Goal: Task Accomplishment & Management: Manage account settings

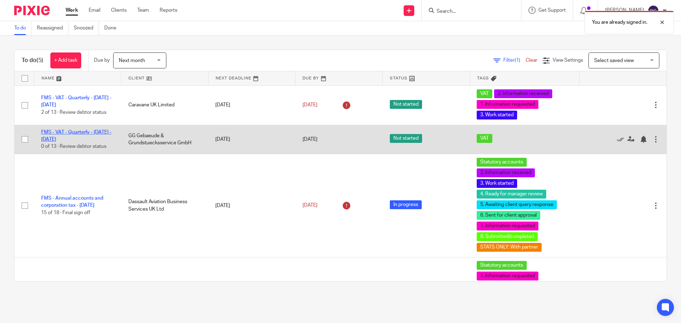
click at [66, 133] on link "FMS - VAT - Quarterly - [DATE] - [DATE]" at bounding box center [76, 136] width 70 height 12
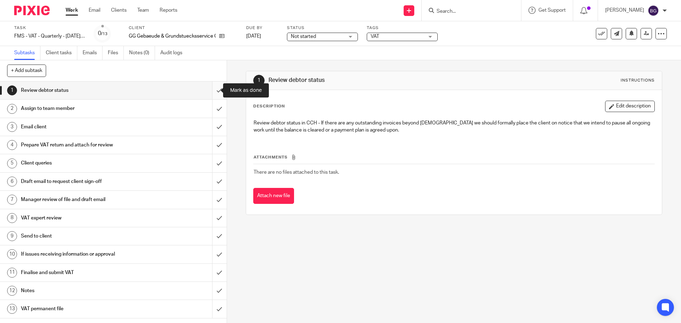
click at [206, 88] on input "submit" at bounding box center [113, 91] width 227 height 18
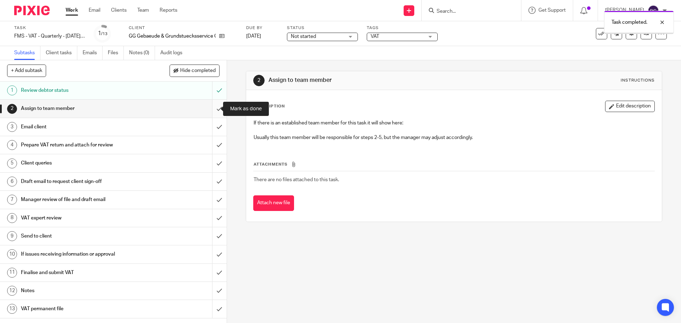
click at [210, 110] on input "submit" at bounding box center [113, 109] width 227 height 18
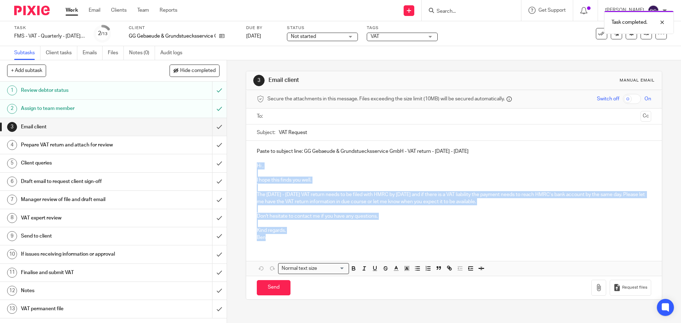
drag, startPoint x: 267, startPoint y: 238, endPoint x: 244, endPoint y: 168, distance: 73.3
click at [246, 168] on div "Paste to subject line: GG Gebaeude & Grundstuecksservice GmbH - VAT return - Ma…" at bounding box center [453, 194] width 415 height 106
copy div "Hi , I hope this finds you well. The May - July, 2025 VAT return needs to be fi…"
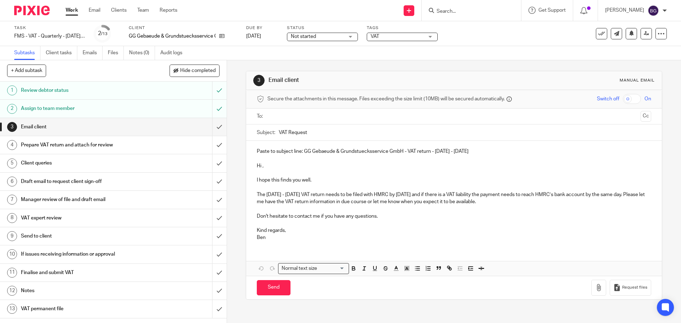
drag, startPoint x: 441, startPoint y: 160, endPoint x: 451, endPoint y: 155, distance: 10.8
click at [444, 158] on p at bounding box center [454, 158] width 394 height 7
drag, startPoint x: 459, startPoint y: 152, endPoint x: 302, endPoint y: 153, distance: 156.7
click at [302, 153] on p "Paste to subject line: GG Gebaeude & Grundstuecksservice GmbH - VAT return - Ma…" at bounding box center [454, 151] width 394 height 7
copy p "GG Gebaeude & Grundstuecksservice GmbH - VAT return - May - July, 2025"
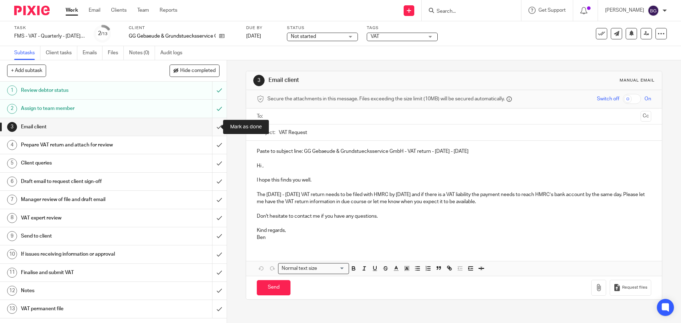
click at [209, 126] on input "submit" at bounding box center [113, 127] width 227 height 18
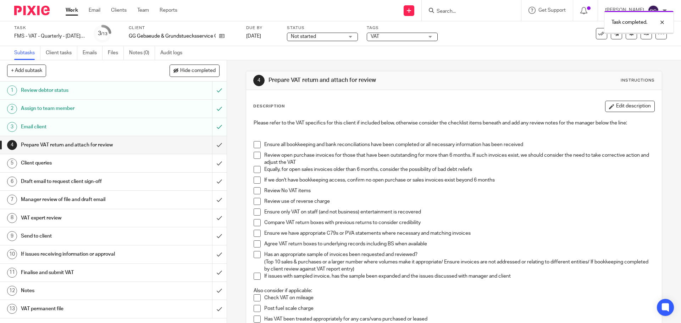
click at [328, 35] on span "Not started" at bounding box center [317, 36] width 53 height 7
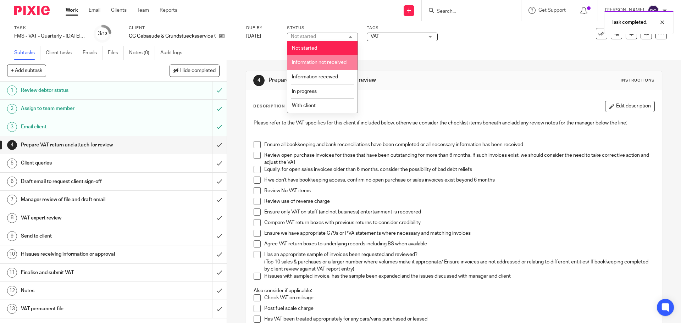
click at [317, 63] on span "Information not received" at bounding box center [319, 62] width 55 height 5
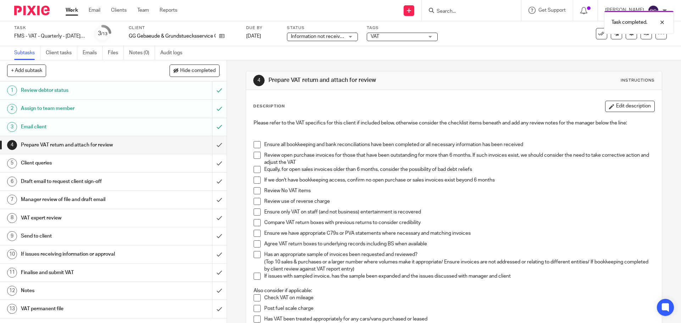
click at [404, 33] on div "Task completed." at bounding box center [506, 20] width 333 height 27
drag, startPoint x: 404, startPoint y: 36, endPoint x: 403, endPoint y: 40, distance: 4.7
click at [404, 36] on span "VAT" at bounding box center [396, 36] width 53 height 7
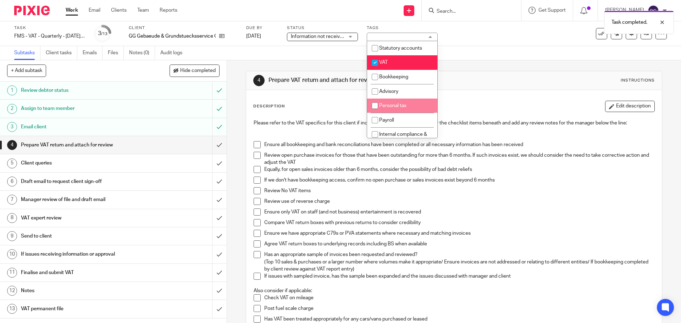
scroll to position [71, 0]
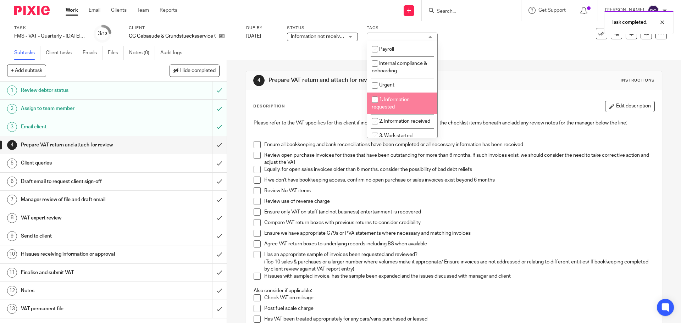
click at [371, 102] on input "checkbox" at bounding box center [374, 99] width 13 height 13
checkbox input "true"
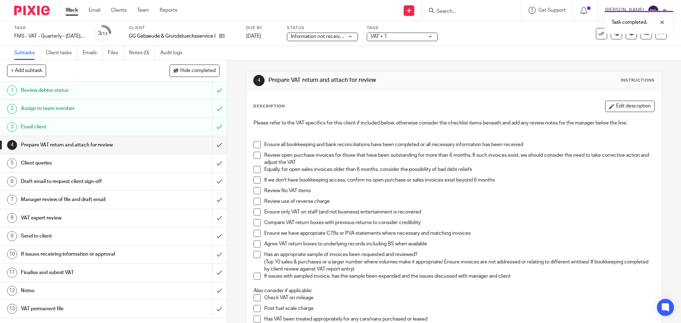
click at [509, 102] on div "Description Edit description" at bounding box center [453, 106] width 401 height 11
click at [69, 14] on link "Work" at bounding box center [72, 10] width 12 height 7
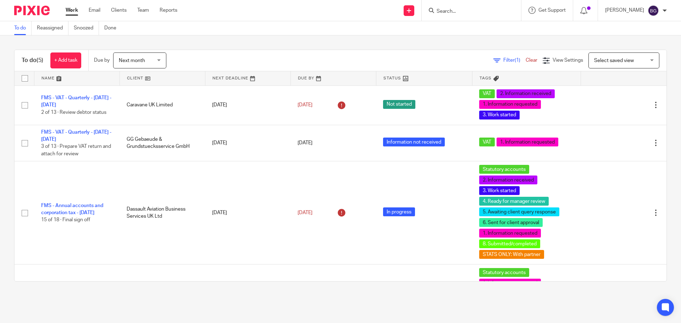
click at [474, 10] on input "Search" at bounding box center [468, 12] width 64 height 6
type input "a"
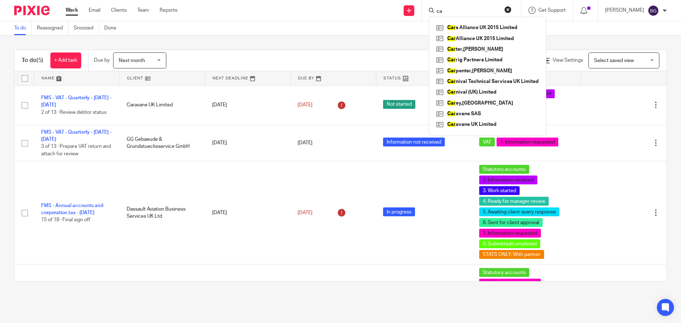
type input "c"
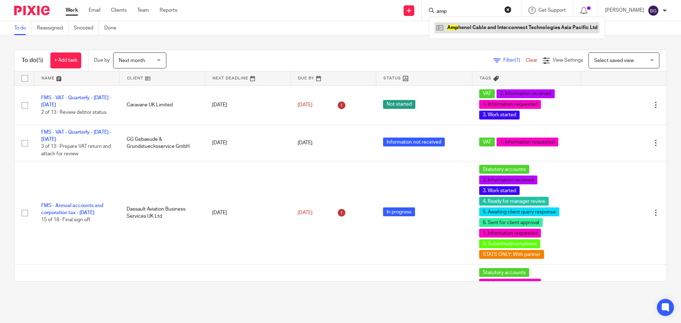
type input "amp"
click at [471, 26] on link at bounding box center [516, 27] width 165 height 11
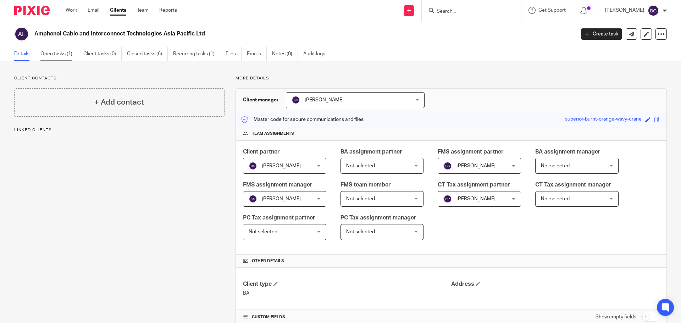
click at [57, 53] on link "Open tasks (1)" at bounding box center [59, 54] width 38 height 14
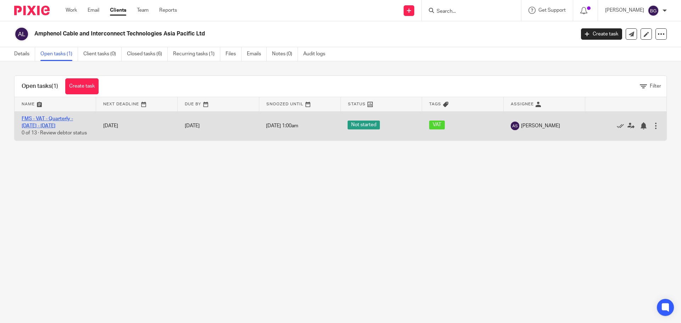
click at [54, 119] on link "FMS - VAT - Quarterly - [DATE] - [DATE]" at bounding box center [47, 122] width 51 height 12
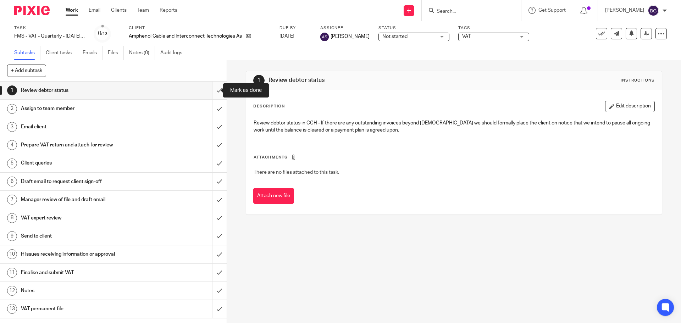
click at [210, 91] on input "submit" at bounding box center [113, 91] width 227 height 18
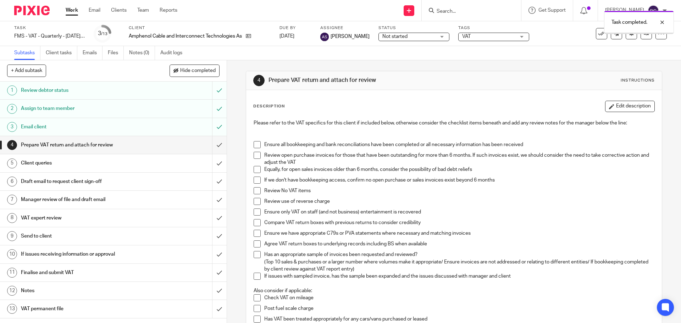
click at [378, 37] on div "Not started Not started" at bounding box center [413, 37] width 71 height 9
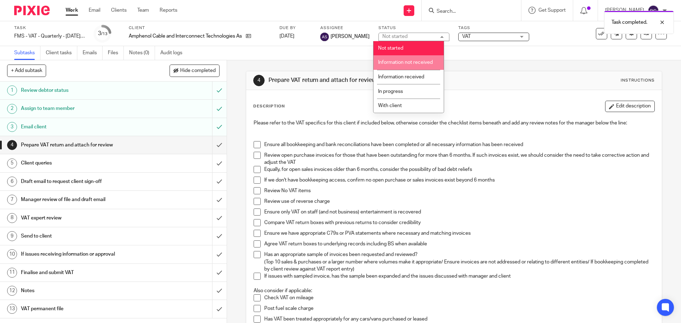
click at [394, 63] on span "Information not received" at bounding box center [405, 62] width 55 height 5
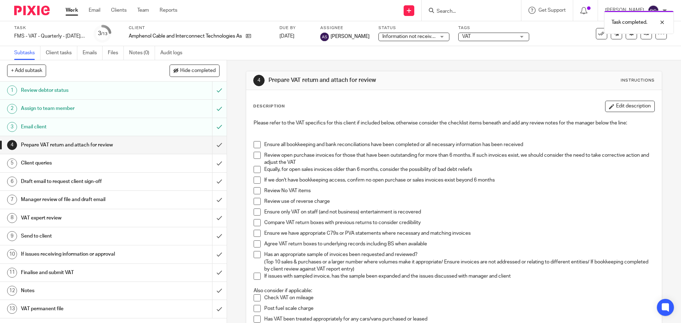
click at [493, 41] on div "VAT" at bounding box center [493, 37] width 71 height 9
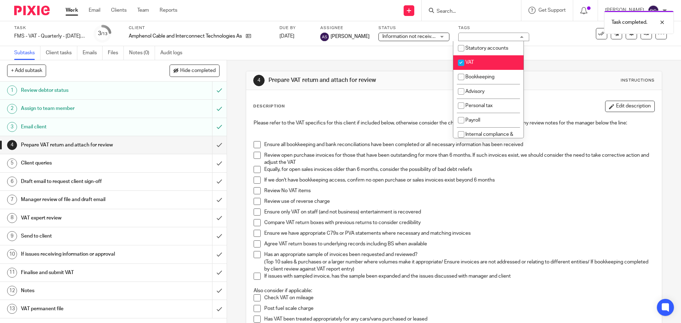
scroll to position [106, 0]
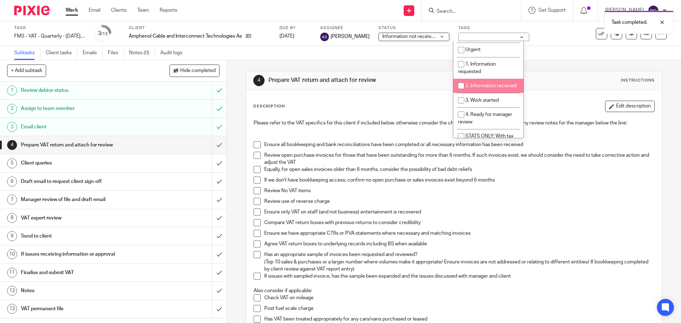
click at [475, 90] on li "2. Information received" at bounding box center [488, 86] width 70 height 15
checkbox input "true"
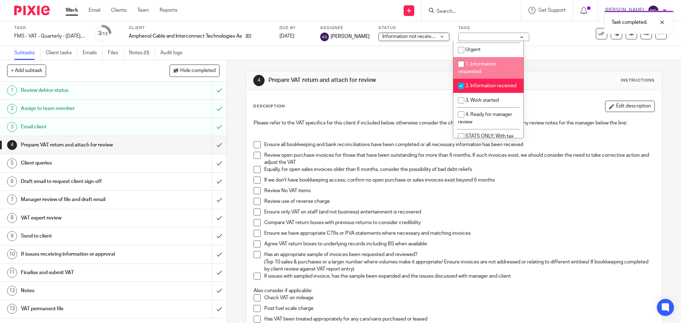
click at [479, 69] on span "1. Information requested" at bounding box center [477, 68] width 38 height 12
checkbox input "true"
click at [478, 89] on li "2. Information received" at bounding box center [488, 86] width 70 height 15
checkbox input "false"
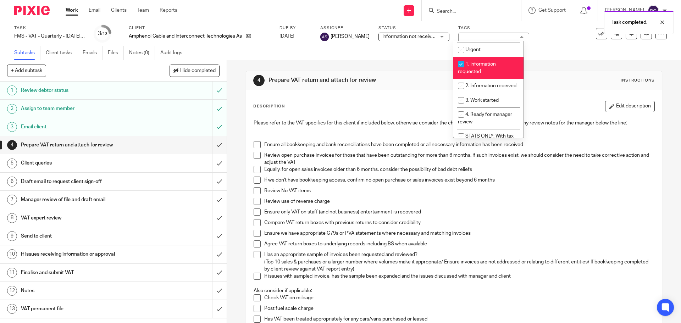
click at [525, 89] on div "4 Prepare VAT return and attach for review Instructions" at bounding box center [453, 80] width 415 height 19
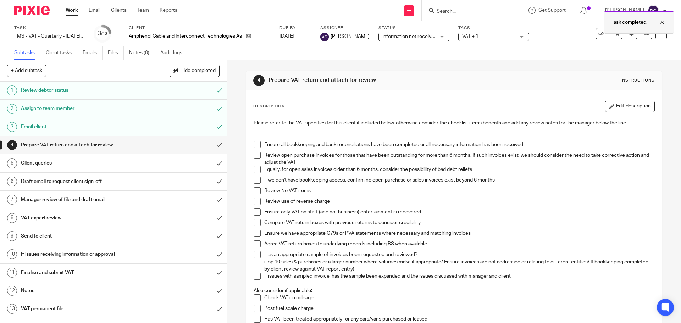
click at [663, 18] on div at bounding box center [656, 22] width 19 height 9
click at [644, 31] on link at bounding box center [645, 33] width 11 height 11
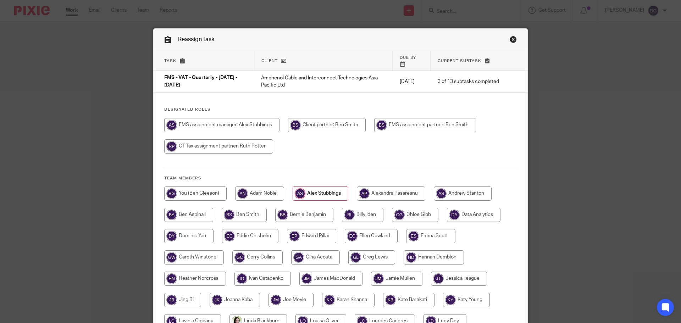
click at [219, 186] on input "radio" at bounding box center [195, 193] width 62 height 14
radio input "true"
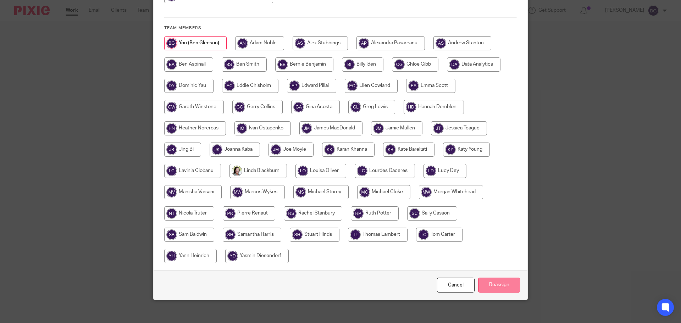
click at [490, 281] on input "Reassign" at bounding box center [499, 285] width 42 height 15
